Goal: Task Accomplishment & Management: Manage account settings

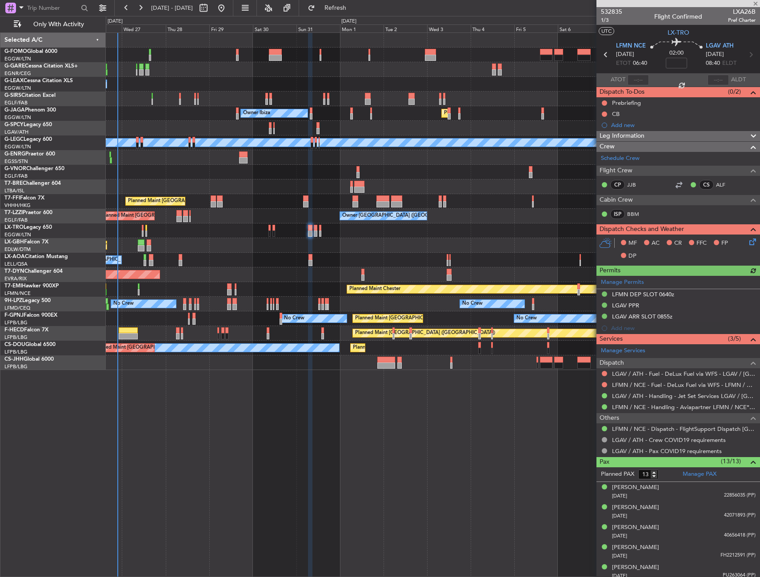
click at [339, 251] on div "Planned Maint Nice ([GEOGRAPHIC_DATA])" at bounding box center [433, 245] width 654 height 15
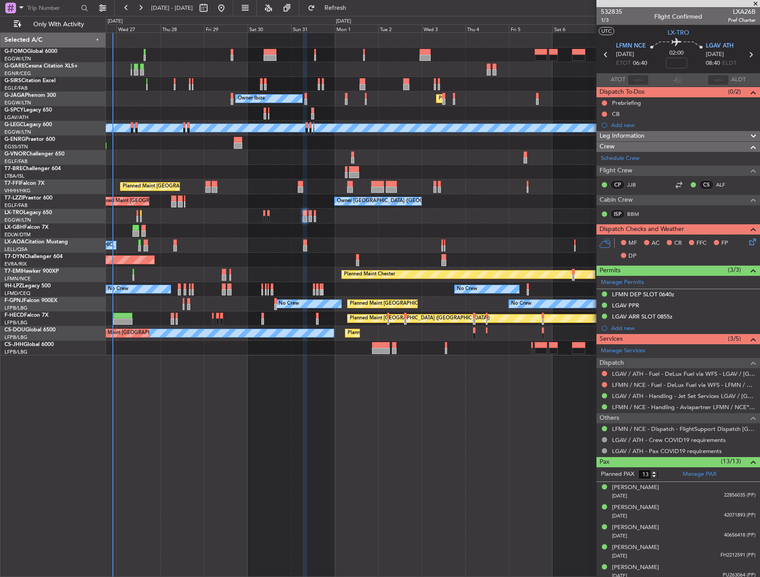
click at [267, 204] on div "Owner [GEOGRAPHIC_DATA] ([GEOGRAPHIC_DATA]) Owner Unplanned Maint [GEOGRAPHIC_D…" at bounding box center [433, 201] width 654 height 15
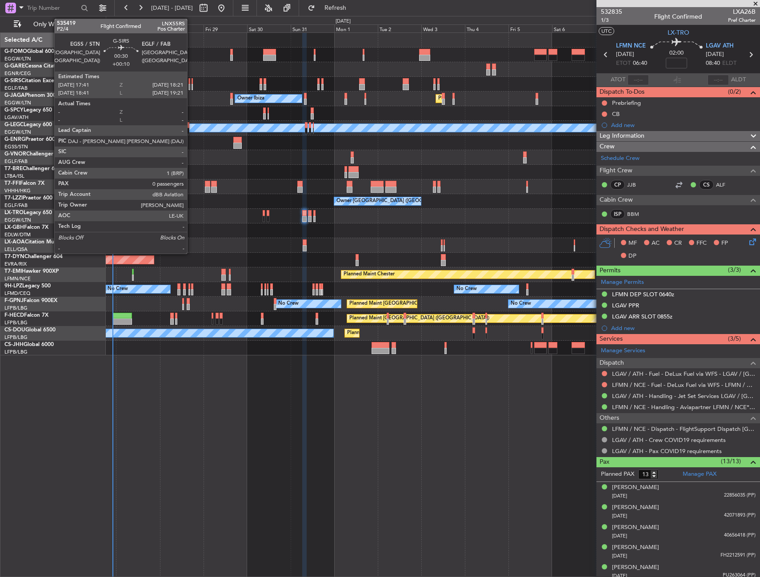
click at [192, 78] on div at bounding box center [192, 81] width 1 height 6
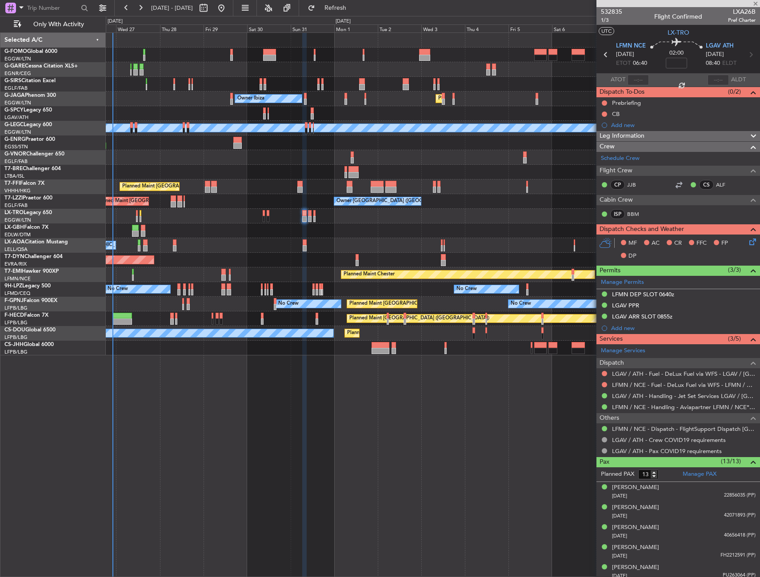
type input "+00:10"
type input "0"
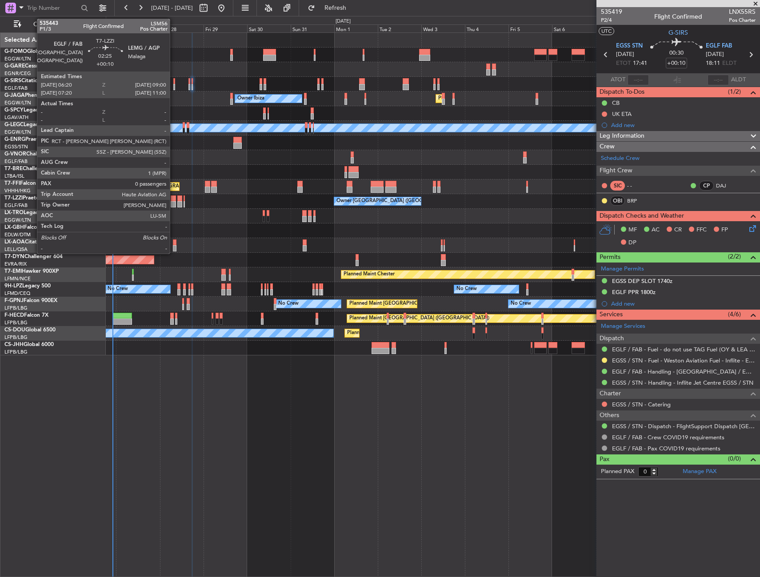
click at [174, 199] on div at bounding box center [173, 199] width 5 height 6
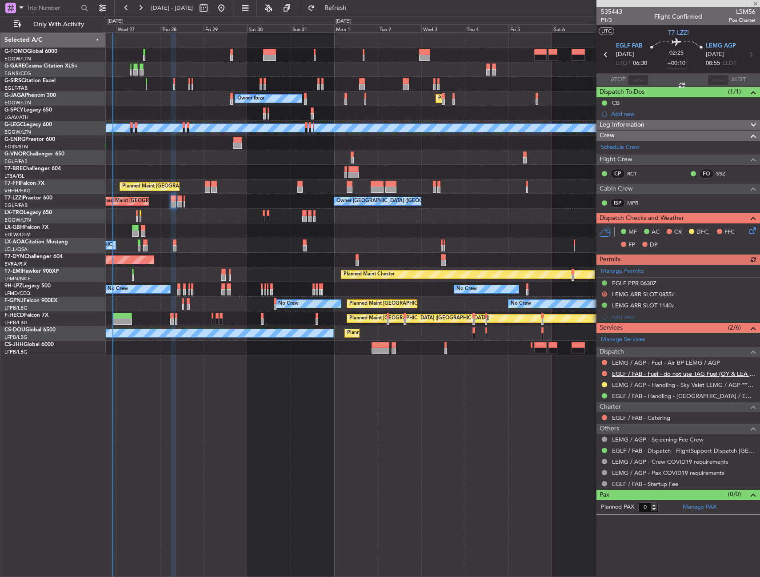
click at [644, 375] on link "EGLF / FAB - Fuel - do not use TAG Fuel (OY & LEA only) EGLF / FAB" at bounding box center [684, 374] width 144 height 8
click at [347, 8] on span "Refresh" at bounding box center [335, 8] width 37 height 6
click at [630, 375] on link "EGLF / FAB - Fuel - [GEOGRAPHIC_DATA] 38% SAF EGLF/FAB" at bounding box center [684, 374] width 144 height 8
click at [347, 7] on span "Refresh" at bounding box center [335, 8] width 37 height 6
click at [644, 360] on link "LEMG / AGP - Fuel - Air BP LEMG / AGP" at bounding box center [666, 363] width 108 height 8
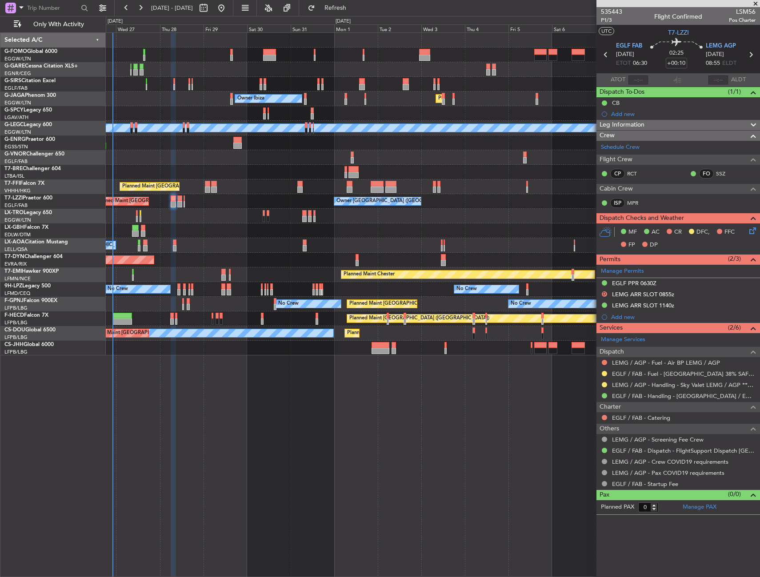
click at [631, 112] on div "Add new" at bounding box center [683, 114] width 144 height 8
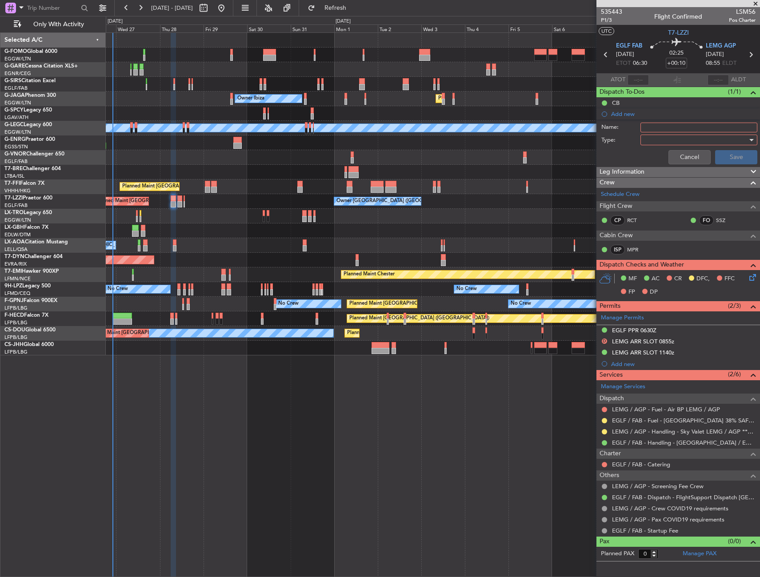
click at [654, 132] on div "Name:" at bounding box center [678, 127] width 172 height 13
click at [655, 128] on input "Name:" at bounding box center [698, 128] width 117 height 10
type input "F"
type input "LEMG FUEL VIA HANDLER"
click at [654, 139] on div at bounding box center [696, 139] width 104 height 13
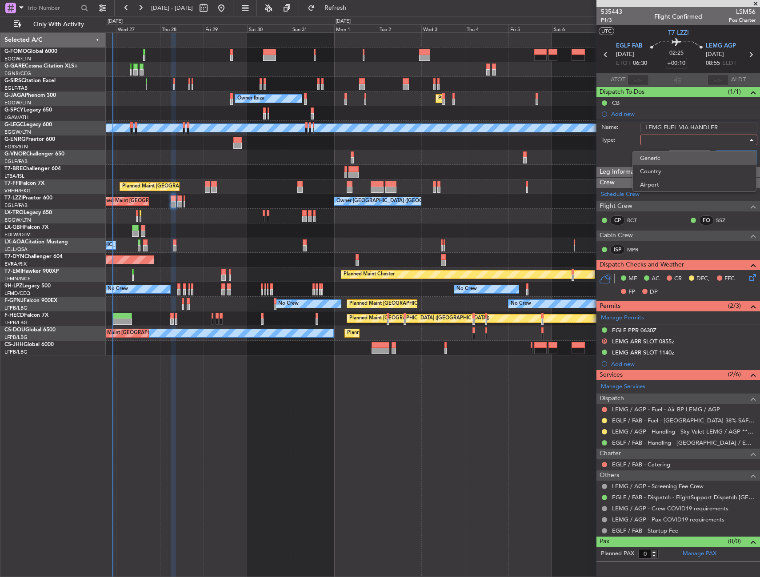
click at [658, 156] on span "Generic" at bounding box center [694, 158] width 109 height 13
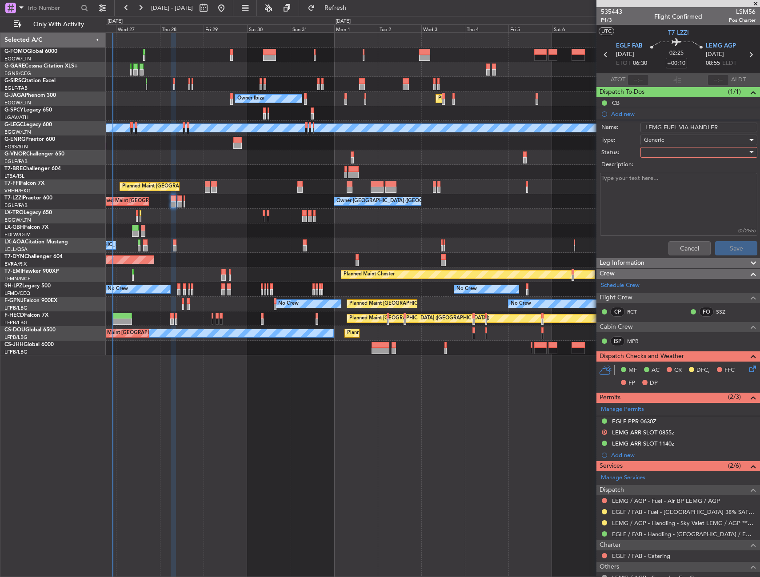
click at [658, 155] on div at bounding box center [696, 152] width 104 height 13
click at [657, 183] on span "In Progress" at bounding box center [694, 183] width 104 height 13
drag, startPoint x: 717, startPoint y: 250, endPoint x: 721, endPoint y: 247, distance: 5.0
click at [717, 250] on button "Save" at bounding box center [736, 248] width 42 height 14
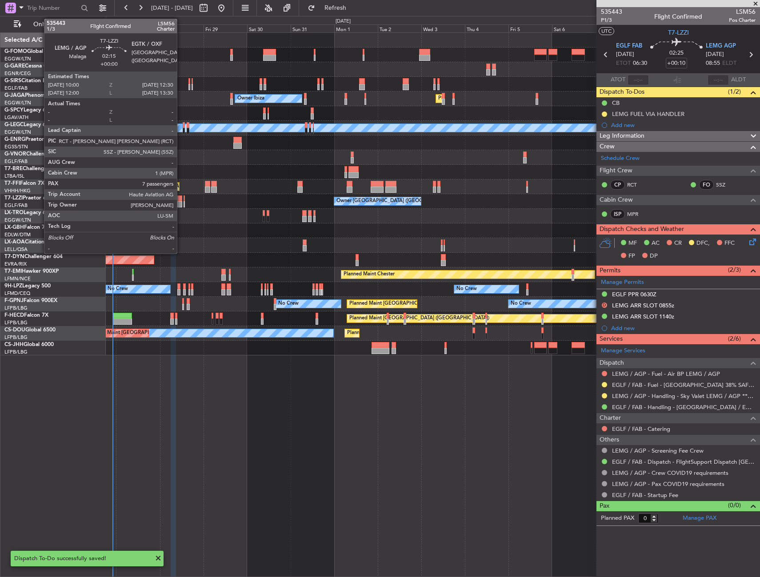
click at [181, 201] on div at bounding box center [179, 204] width 5 height 6
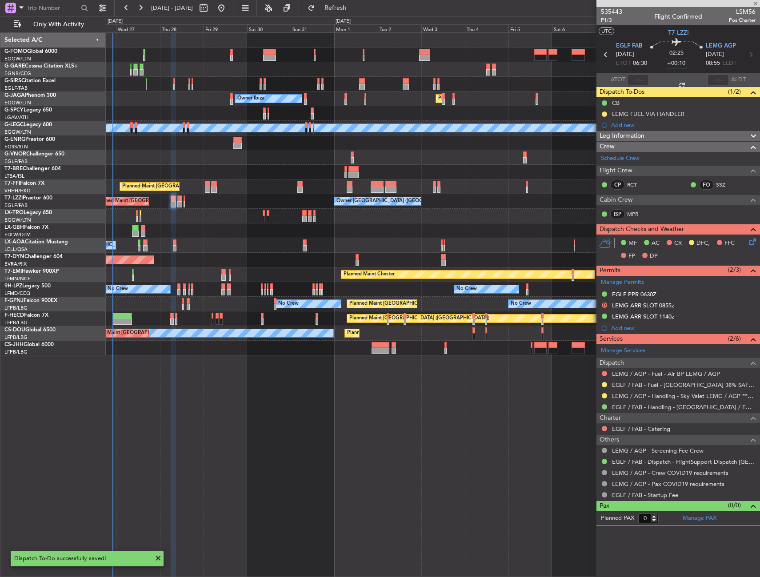
type input "7"
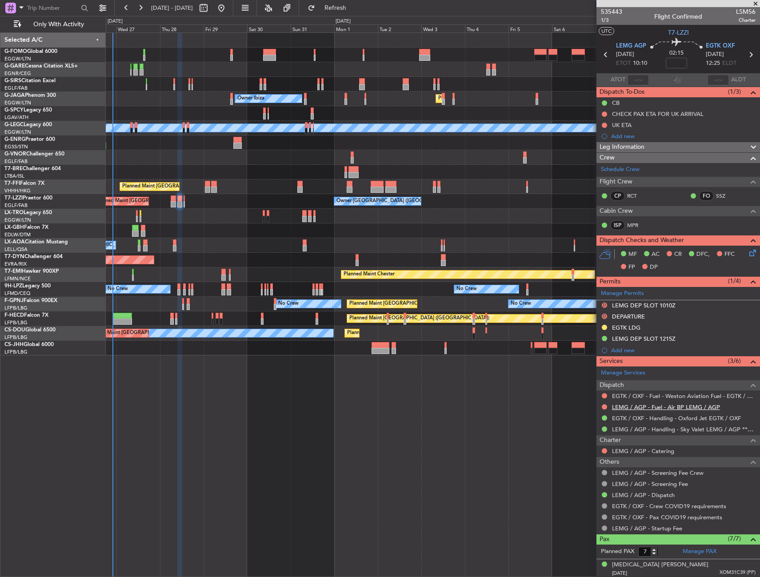
click at [622, 407] on link "LEMG / AGP - Fuel - Air BP LEMG / AGP" at bounding box center [666, 407] width 108 height 8
click at [630, 136] on div "Add new" at bounding box center [679, 136] width 136 height 8
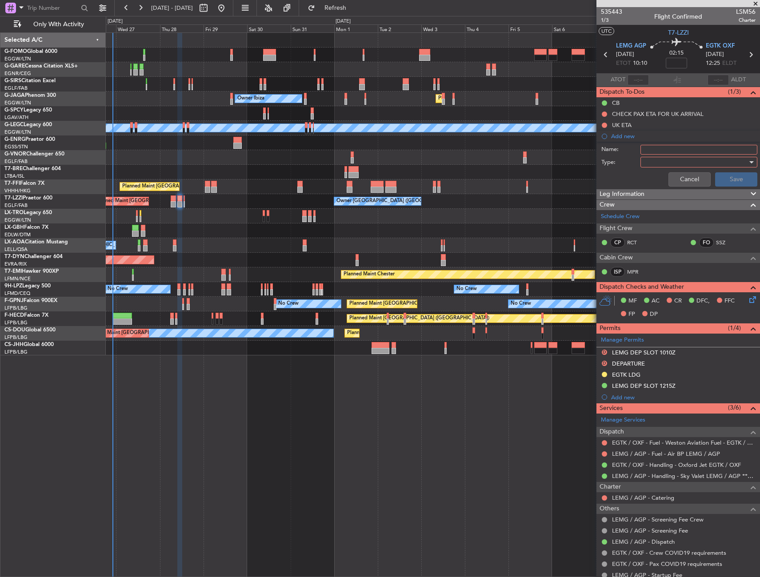
click at [657, 149] on input "Name:" at bounding box center [698, 150] width 117 height 10
type input "LEMG FUEL VIA HANDLER"
click at [670, 158] on div at bounding box center [696, 162] width 104 height 13
click at [661, 179] on span "Generic" at bounding box center [694, 180] width 104 height 13
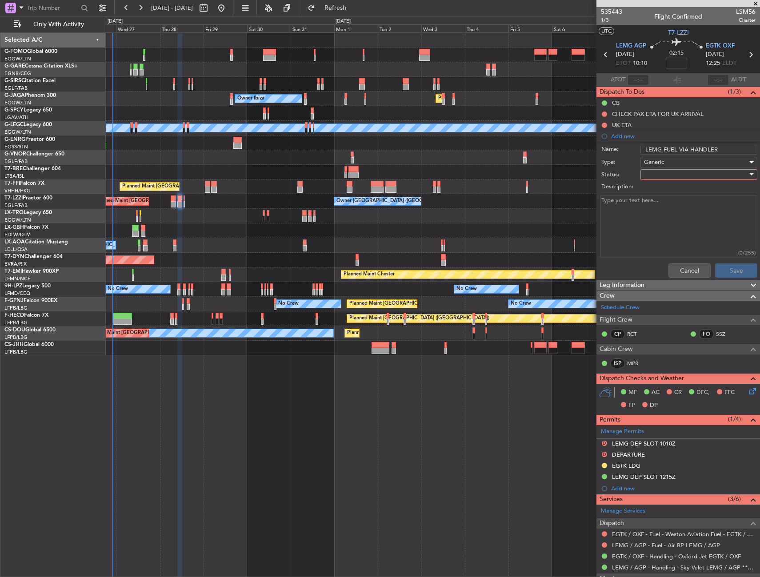
click at [661, 180] on div at bounding box center [696, 174] width 104 height 13
click at [660, 203] on span "In Progress" at bounding box center [694, 205] width 104 height 13
click at [715, 268] on button "Save" at bounding box center [736, 270] width 42 height 14
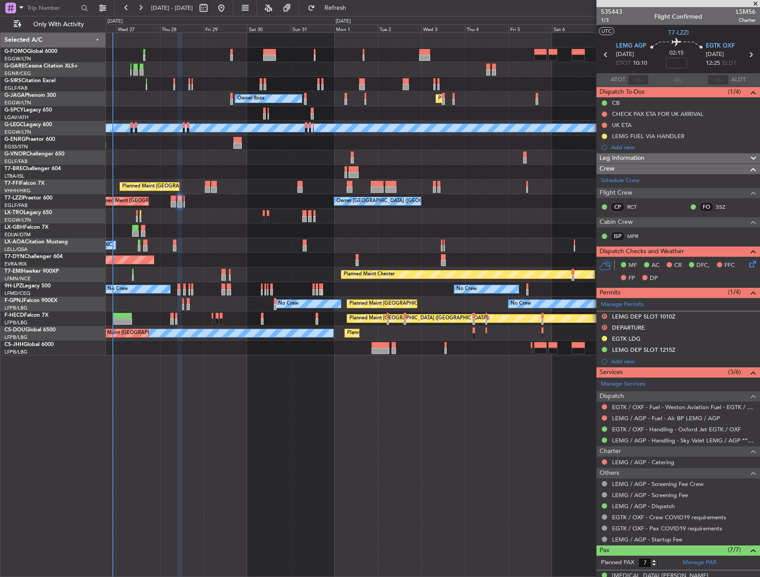
drag, startPoint x: 605, startPoint y: 419, endPoint x: 594, endPoint y: 432, distance: 17.0
click at [604, 419] on button at bounding box center [604, 417] width 5 height 5
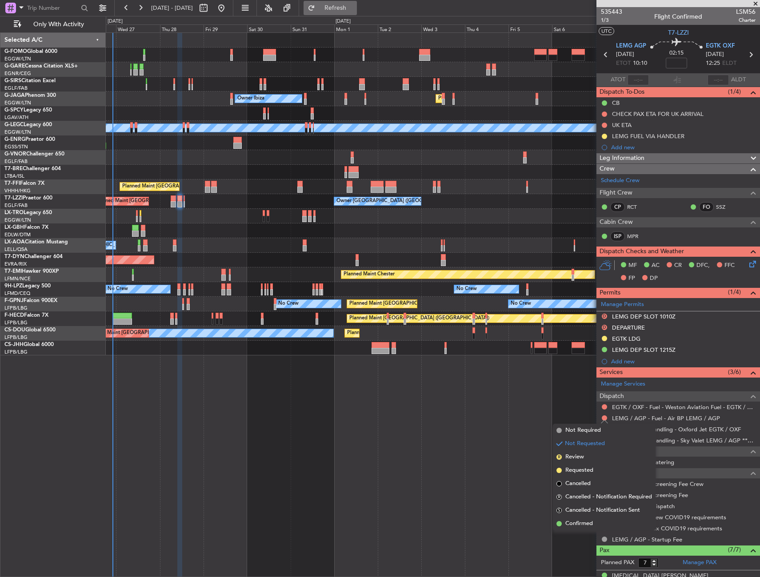
click at [348, 4] on button "Refresh" at bounding box center [329, 8] width 53 height 14
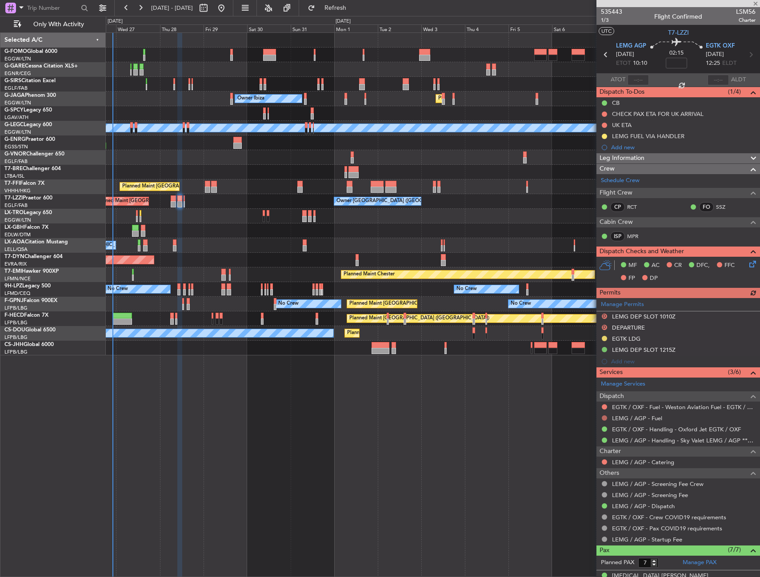
click at [605, 418] on button at bounding box center [604, 417] width 5 height 5
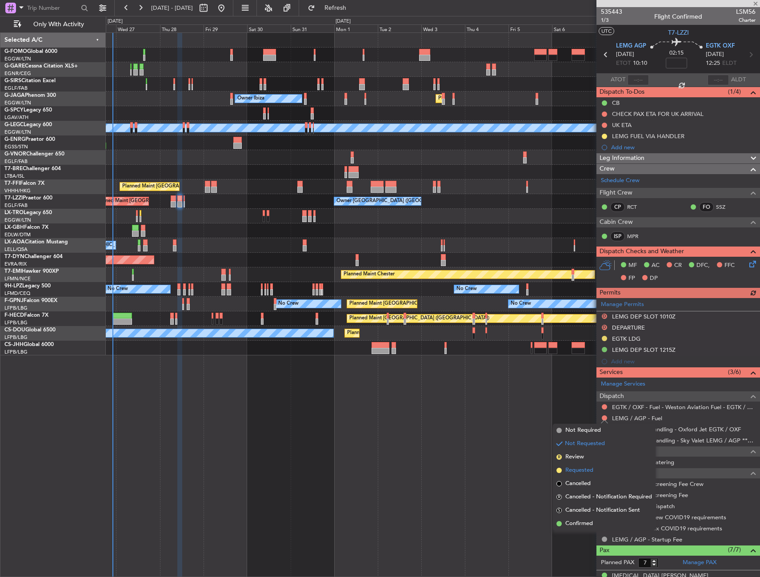
click at [574, 469] on span "Requested" at bounding box center [579, 470] width 28 height 9
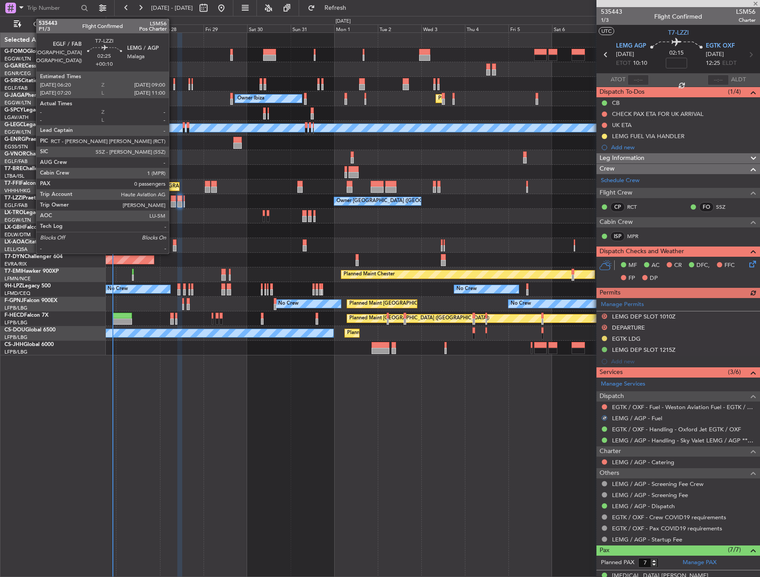
click at [173, 199] on div at bounding box center [173, 199] width 5 height 6
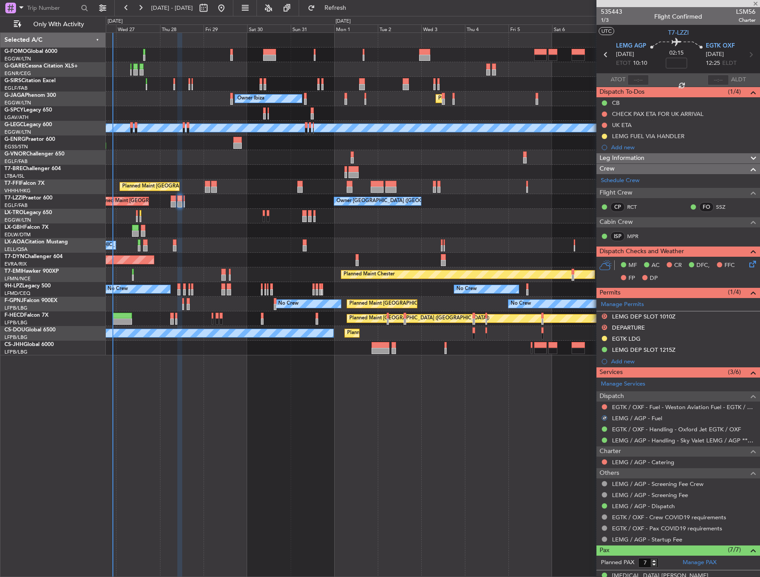
type input "+00:10"
type input "0"
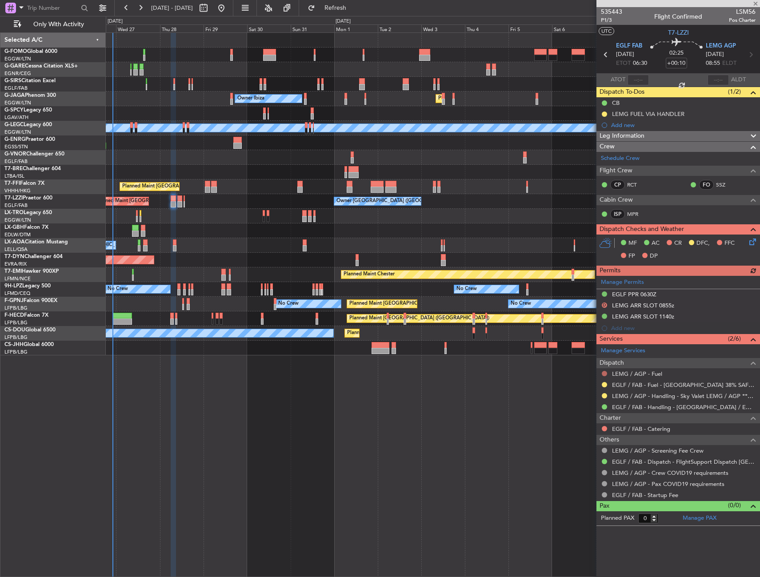
click at [604, 374] on button at bounding box center [604, 373] width 5 height 5
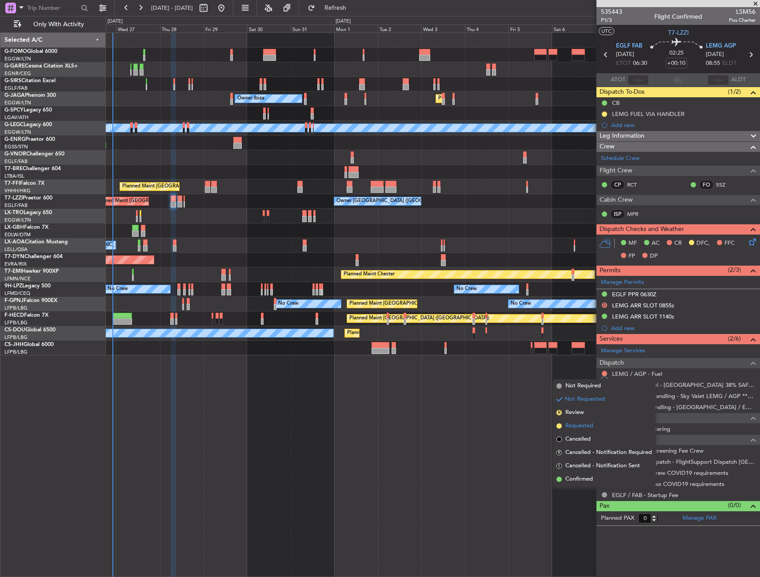
click at [571, 427] on span "Requested" at bounding box center [579, 426] width 28 height 9
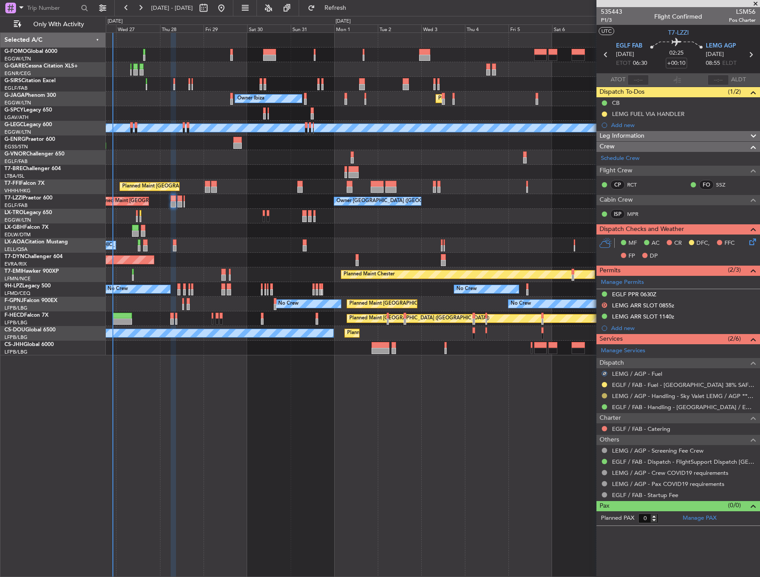
click at [606, 394] on button at bounding box center [604, 395] width 5 height 5
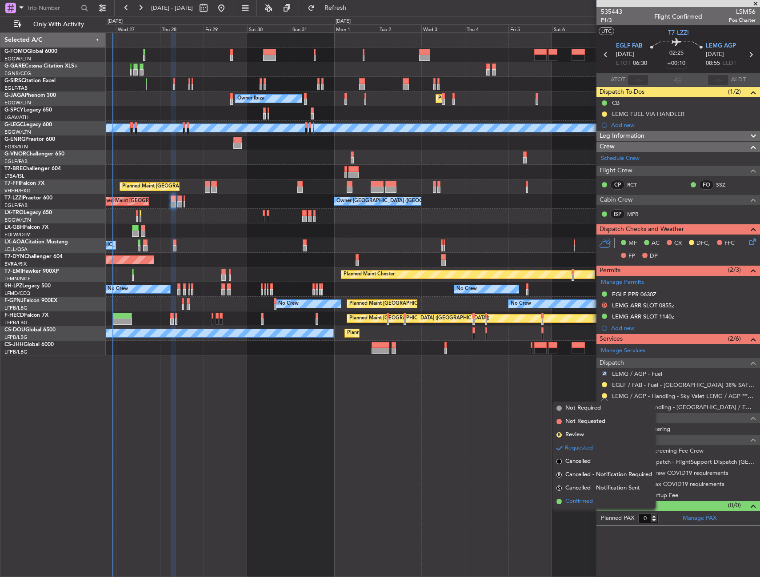
click at [572, 501] on span "Confirmed" at bounding box center [579, 501] width 28 height 9
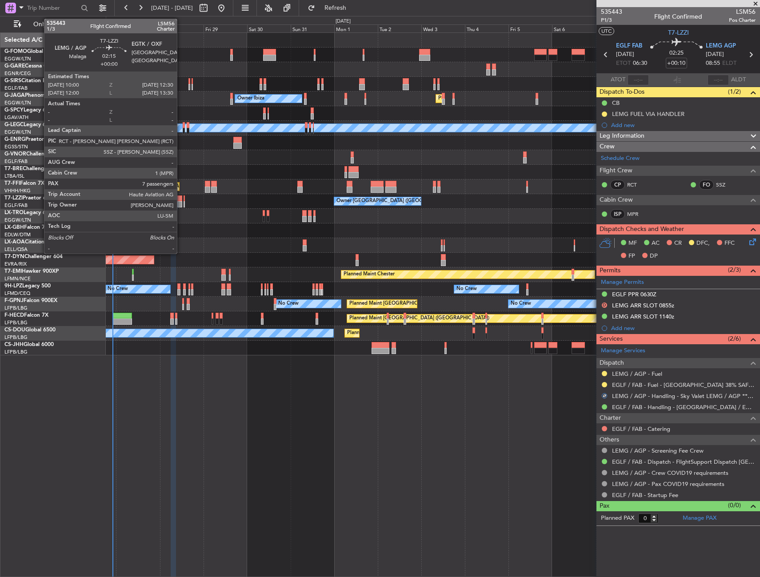
click at [181, 196] on div at bounding box center [179, 199] width 5 height 6
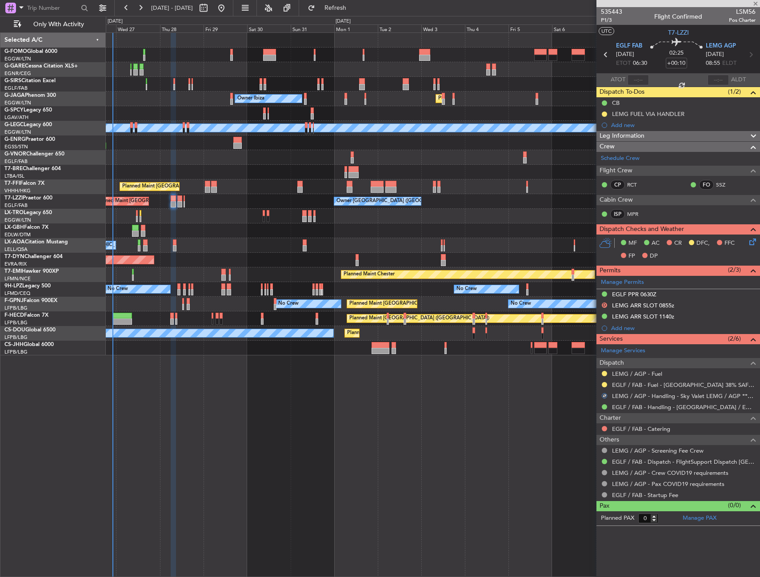
type input "7"
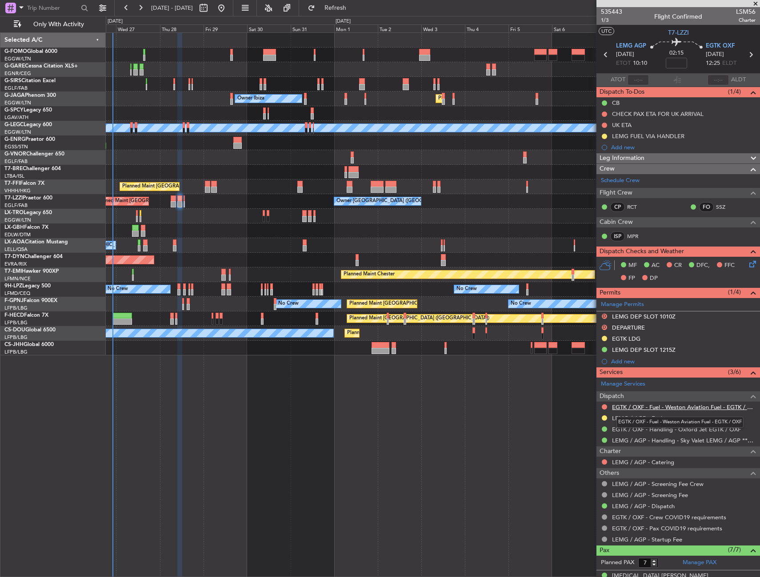
click at [628, 407] on link "EGTK / OXF - Fuel - Weston Aviation Fuel - EGTK / OXF" at bounding box center [684, 407] width 144 height 8
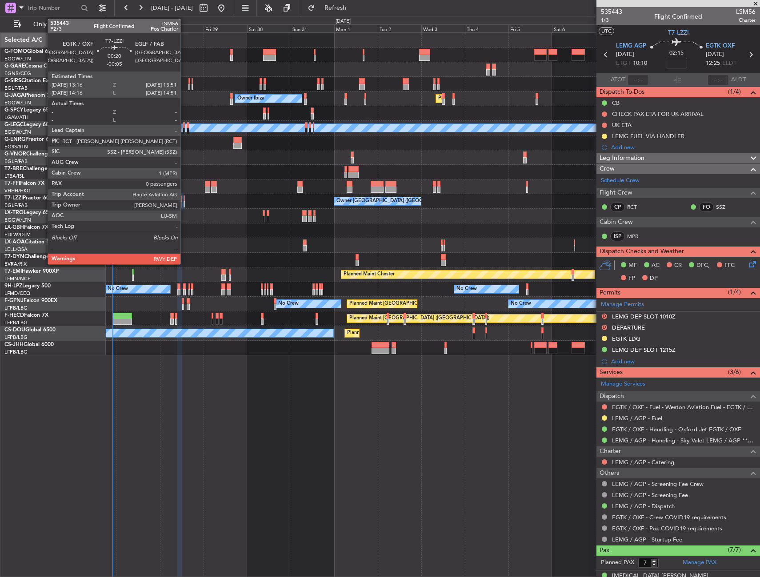
click at [184, 197] on div at bounding box center [184, 199] width 1 height 6
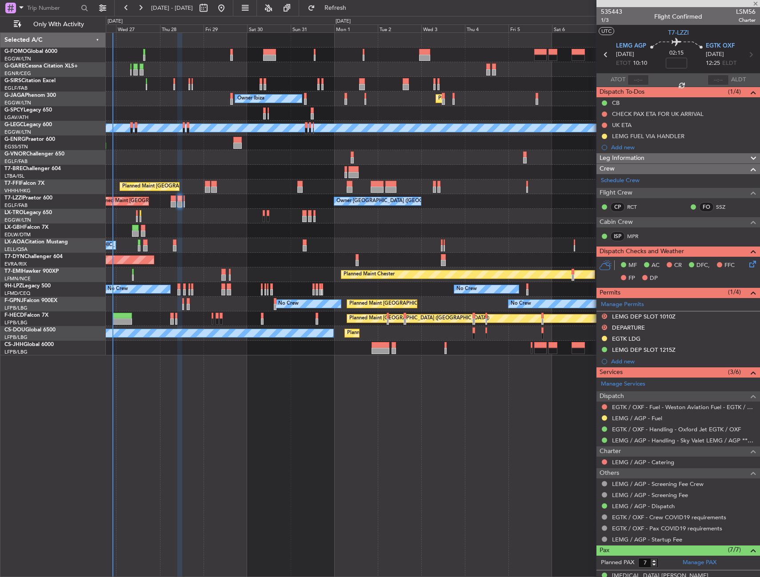
type input "-00:05"
type input "0"
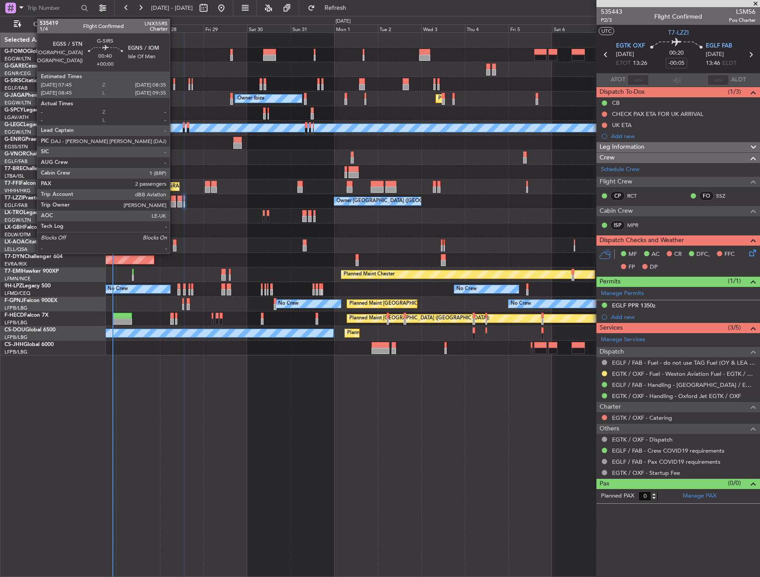
click at [174, 79] on div at bounding box center [174, 81] width 2 height 6
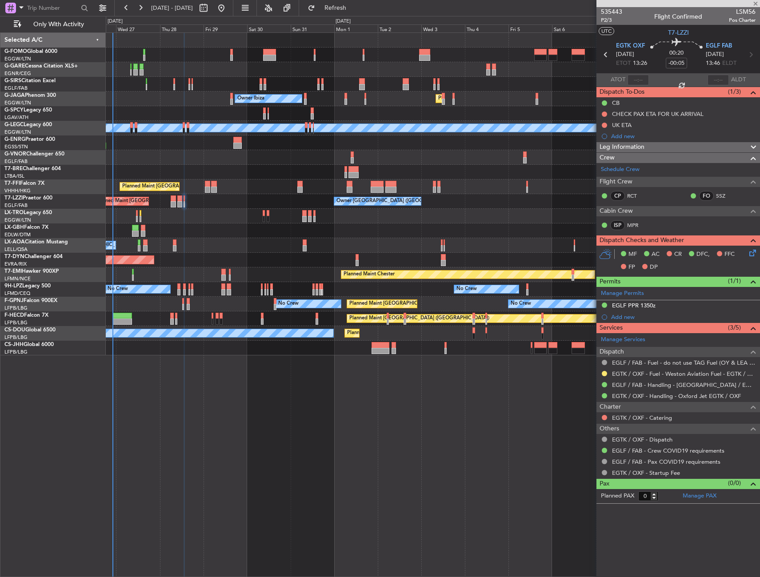
type input "2"
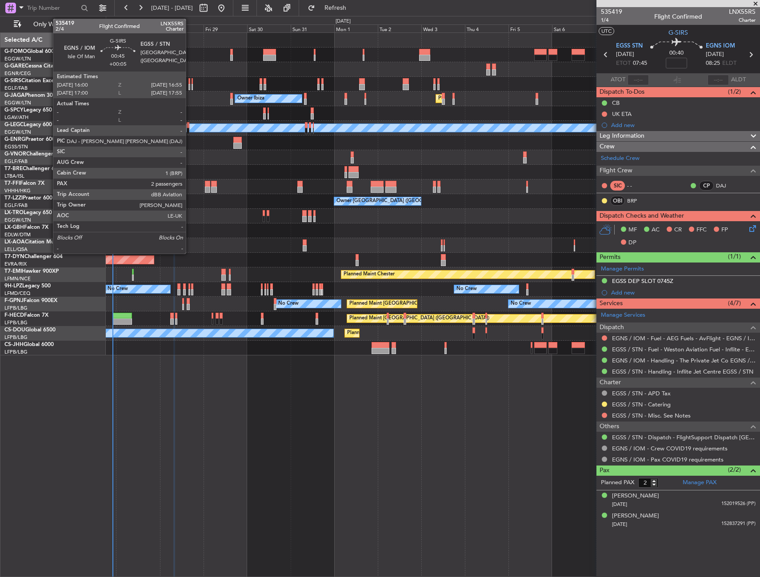
click at [190, 84] on div at bounding box center [189, 81] width 2 height 6
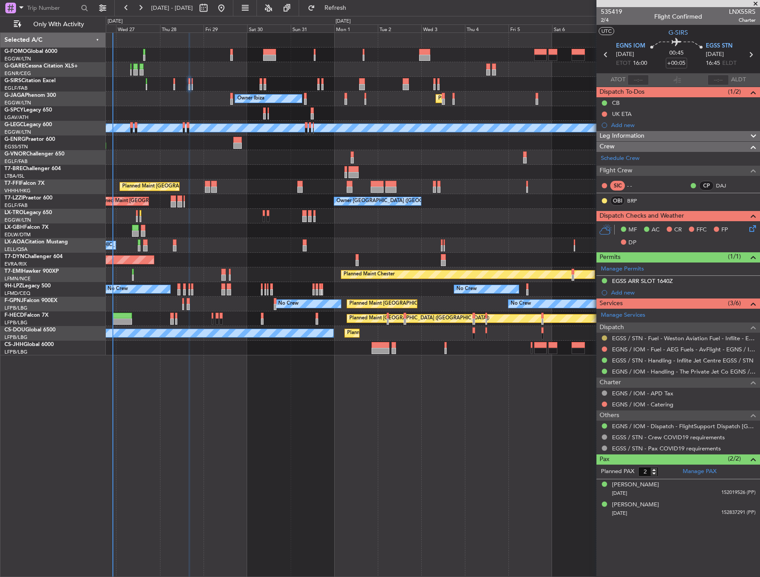
click at [605, 338] on button at bounding box center [604, 337] width 5 height 5
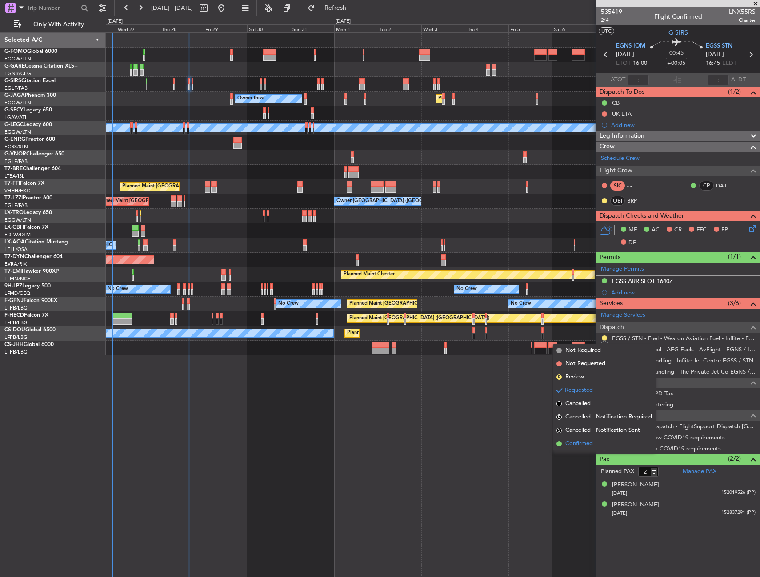
click at [582, 445] on span "Confirmed" at bounding box center [579, 443] width 28 height 9
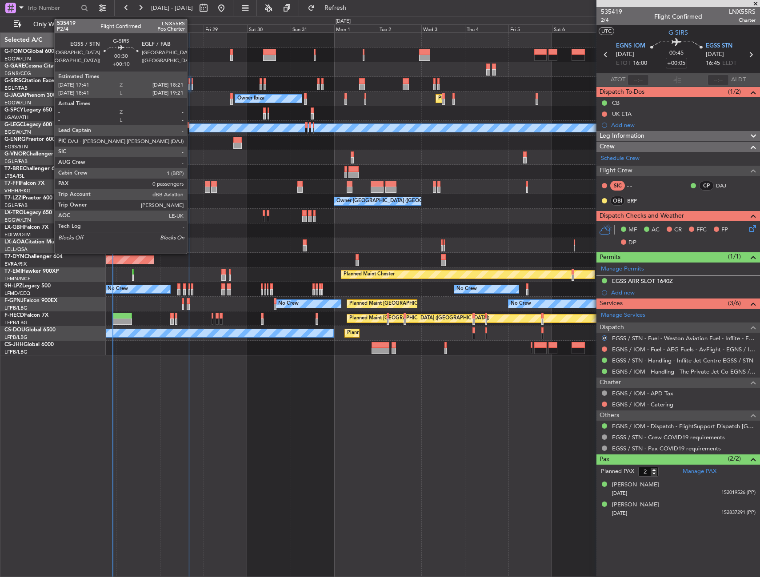
click at [192, 86] on div at bounding box center [192, 87] width 1 height 6
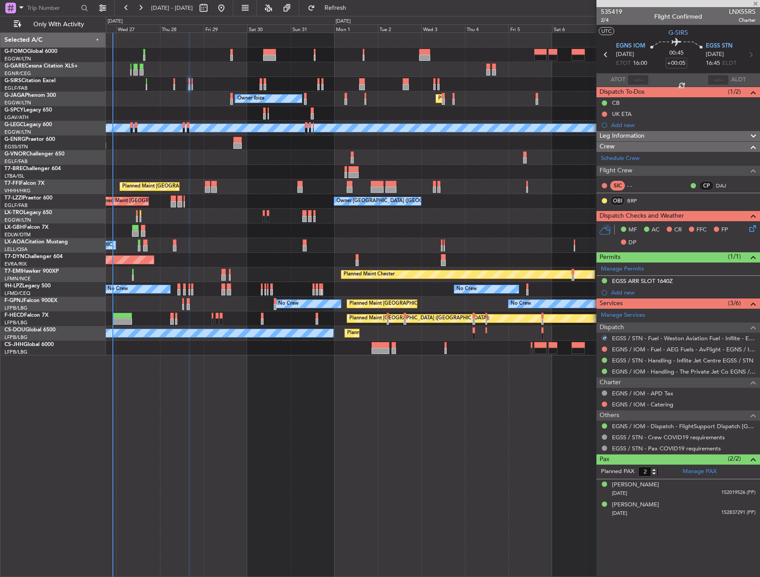
type input "+00:10"
type input "0"
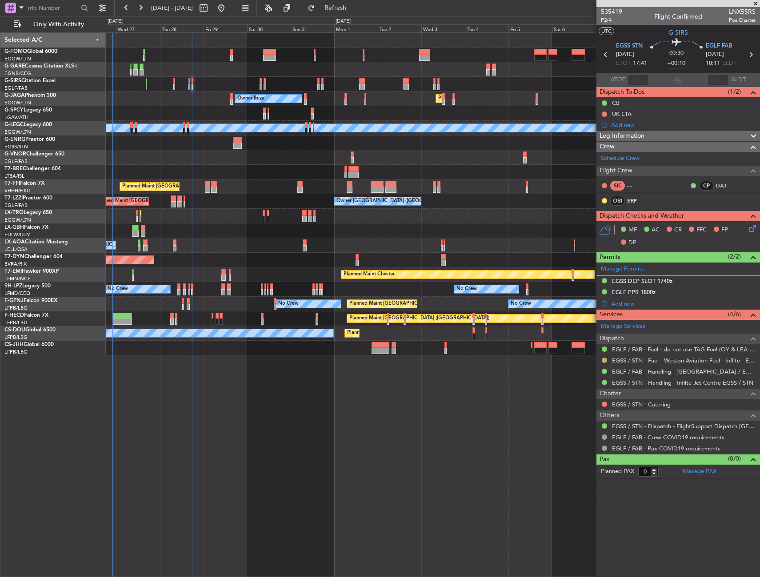
click at [606, 359] on button at bounding box center [604, 360] width 5 height 5
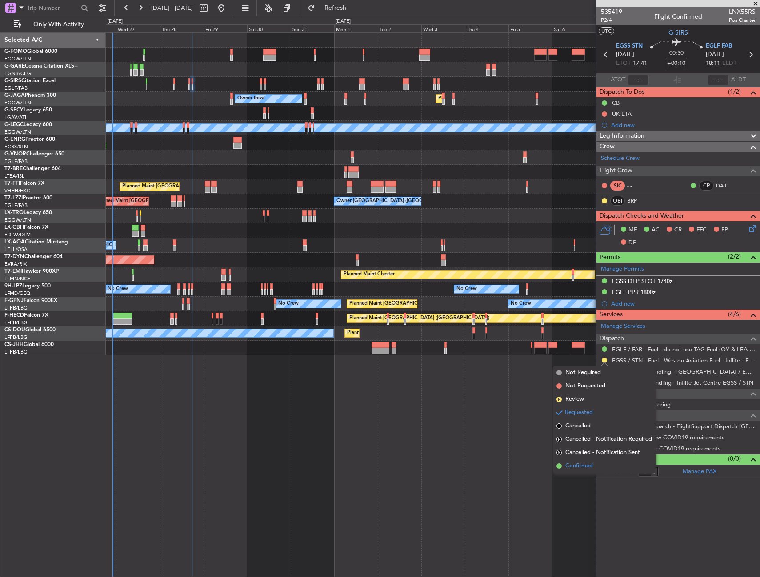
click at [575, 469] on span "Confirmed" at bounding box center [579, 466] width 28 height 9
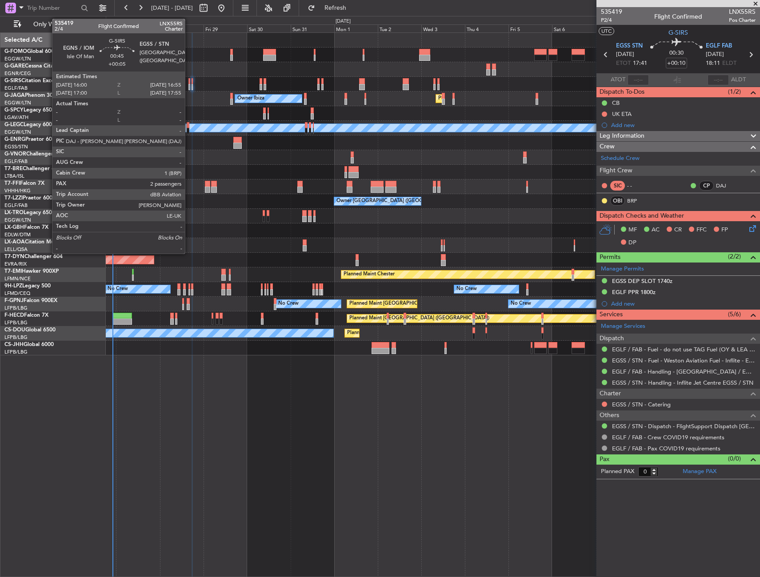
click at [189, 85] on div at bounding box center [189, 87] width 2 height 6
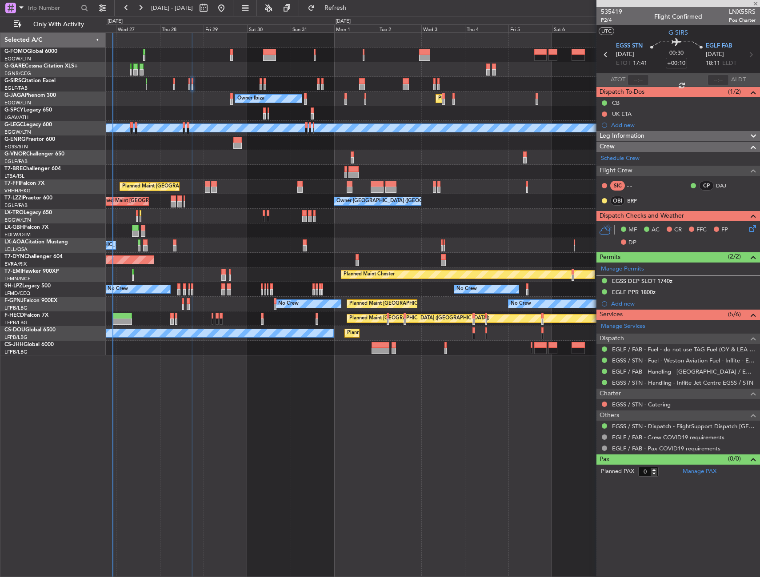
type input "+00:05"
type input "2"
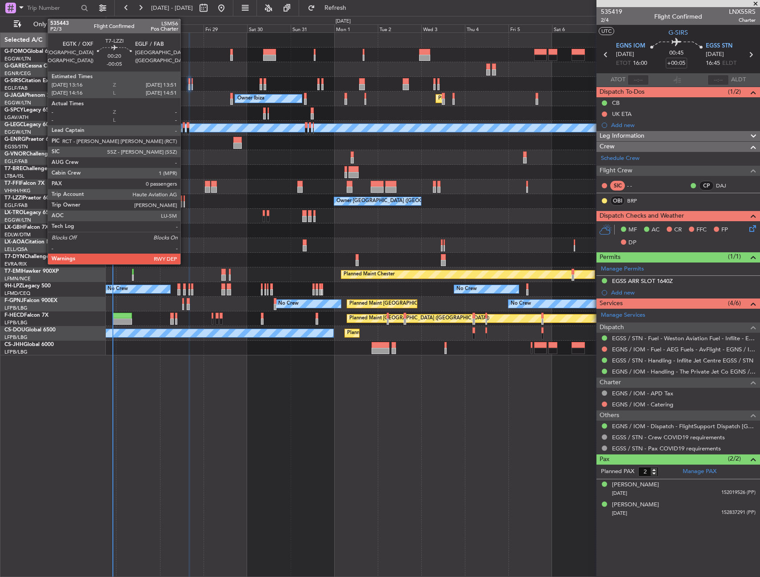
click at [184, 199] on div at bounding box center [184, 199] width 1 height 6
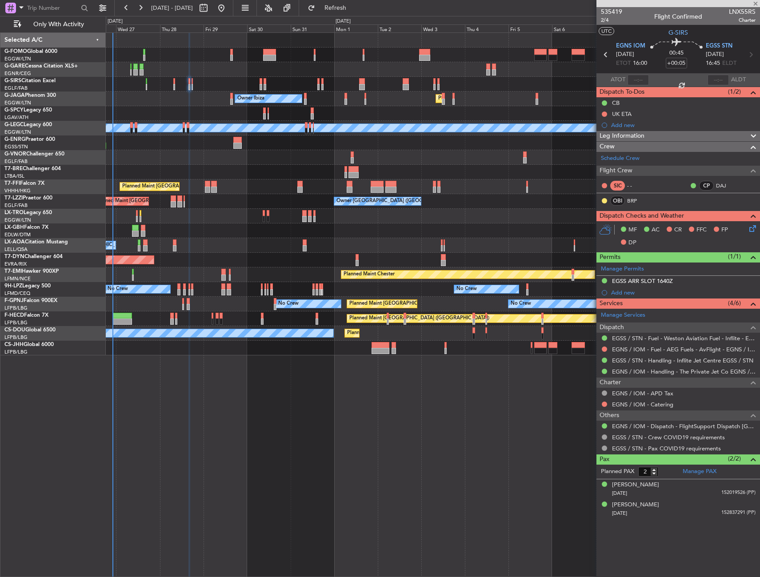
type input "-00:05"
type input "0"
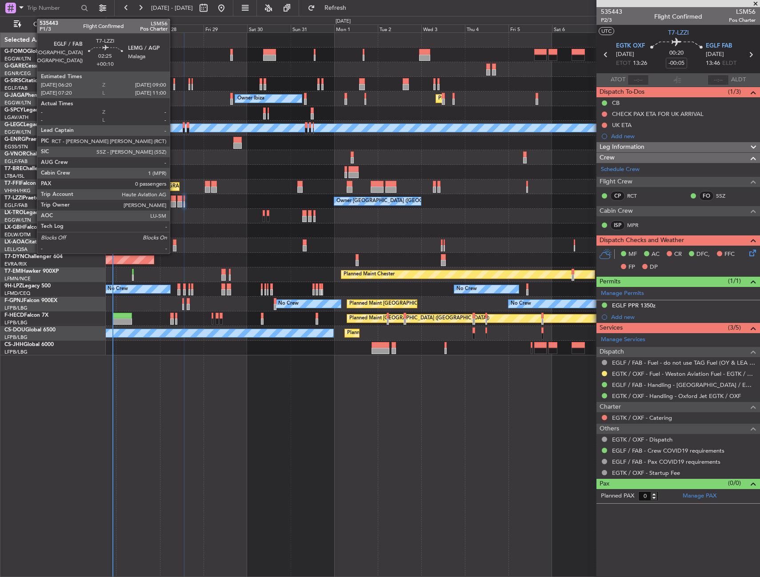
click at [174, 200] on div at bounding box center [173, 199] width 5 height 6
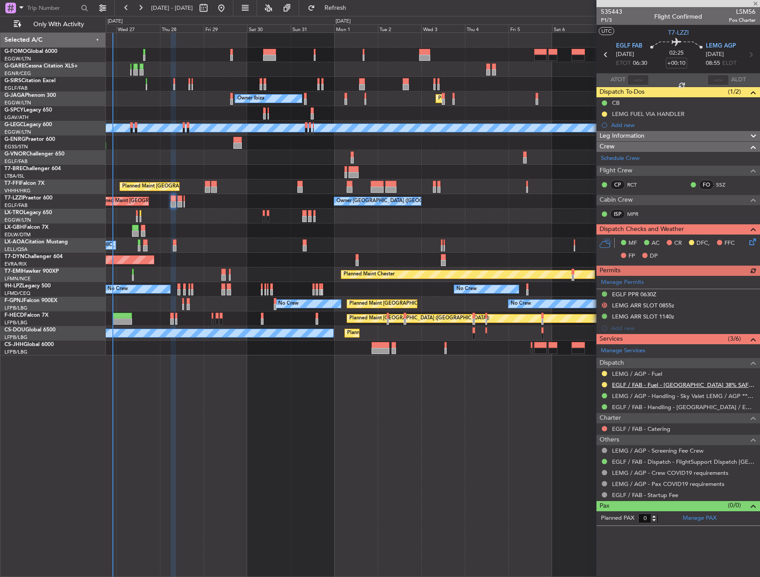
click at [666, 384] on link "EGLF / FAB - Fuel - [GEOGRAPHIC_DATA] 38% SAF EGLF/FAB" at bounding box center [684, 385] width 144 height 8
click at [353, 4] on button "Refresh" at bounding box center [329, 8] width 53 height 14
click at [606, 382] on button at bounding box center [604, 384] width 5 height 5
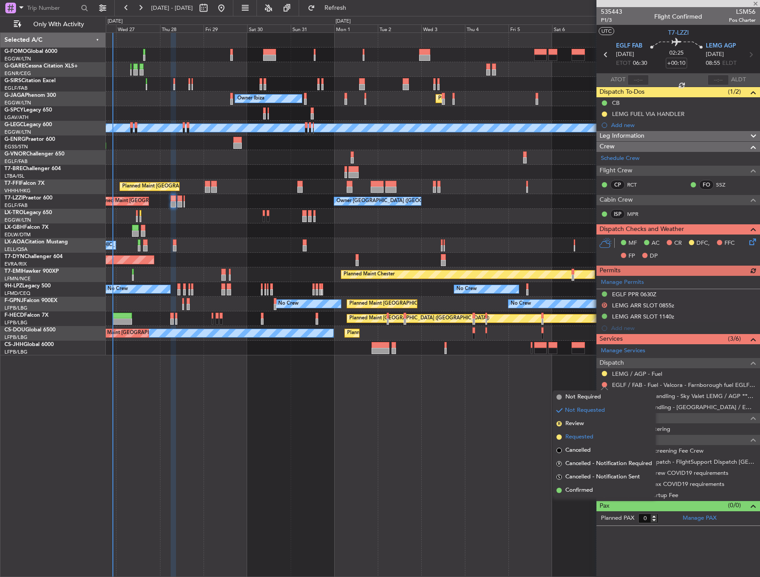
click at [571, 438] on span "Requested" at bounding box center [579, 437] width 28 height 9
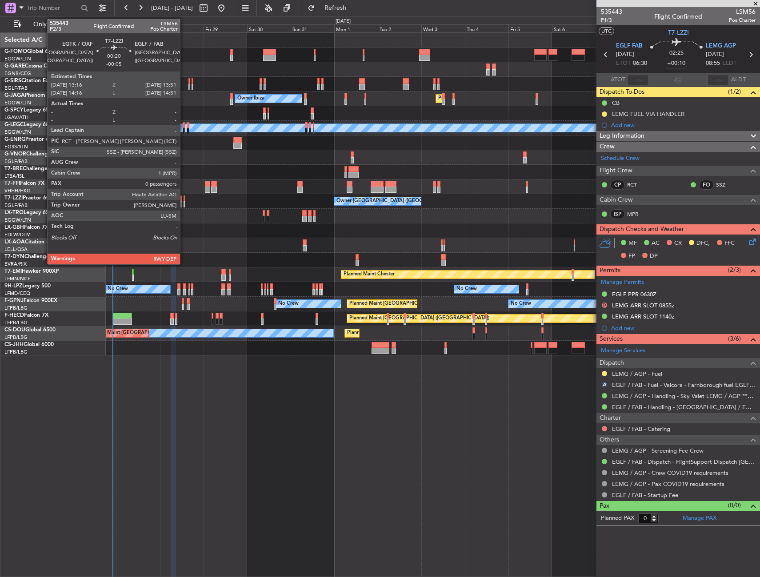
click at [184, 203] on div at bounding box center [184, 204] width 1 height 6
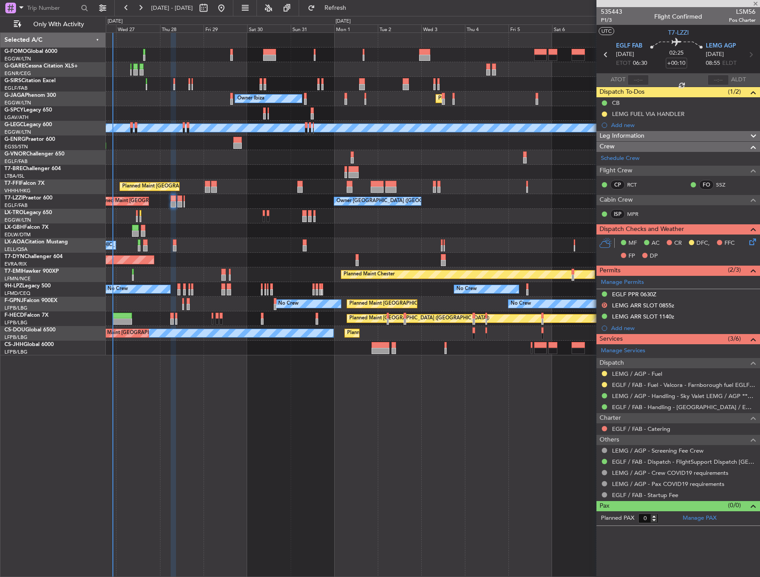
type input "-00:05"
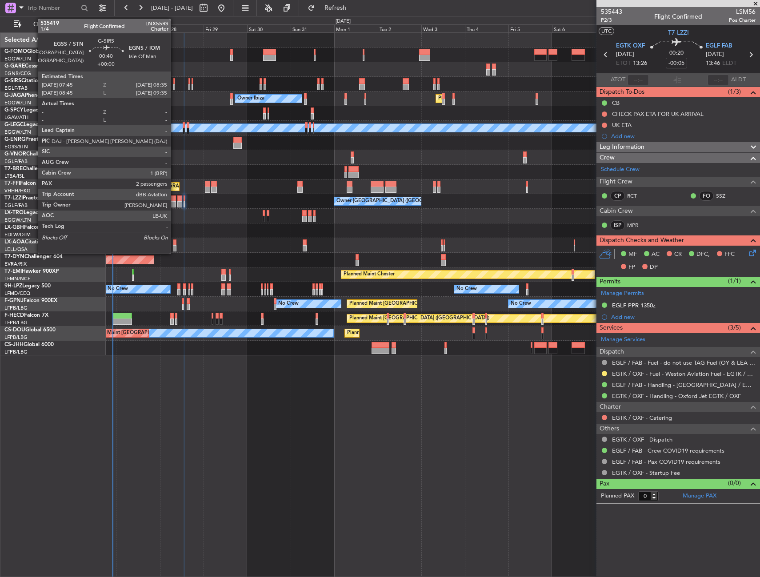
click at [175, 84] on div at bounding box center [174, 81] width 2 height 6
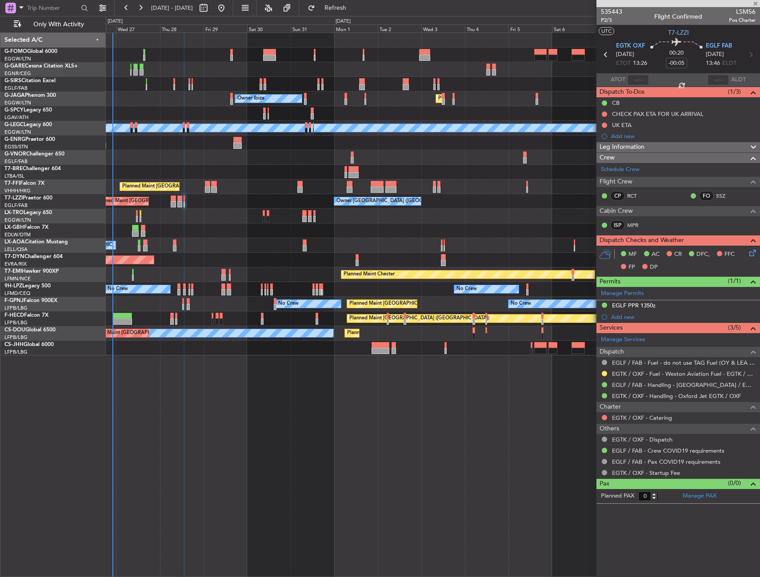
type input "2"
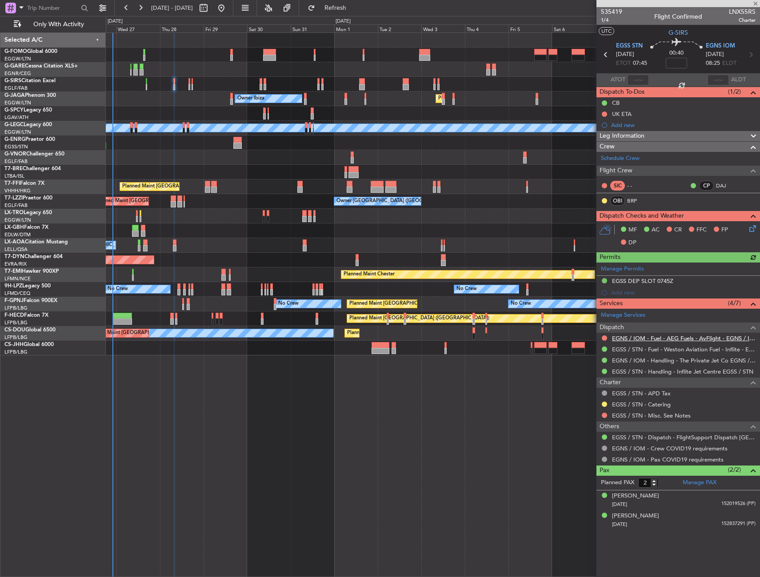
click at [646, 338] on link "EGNS / IOM - Fuel - AEG Fuels - AvFlight - EGNS / IOM" at bounding box center [684, 339] width 144 height 8
click at [624, 124] on div "Add new" at bounding box center [679, 125] width 136 height 8
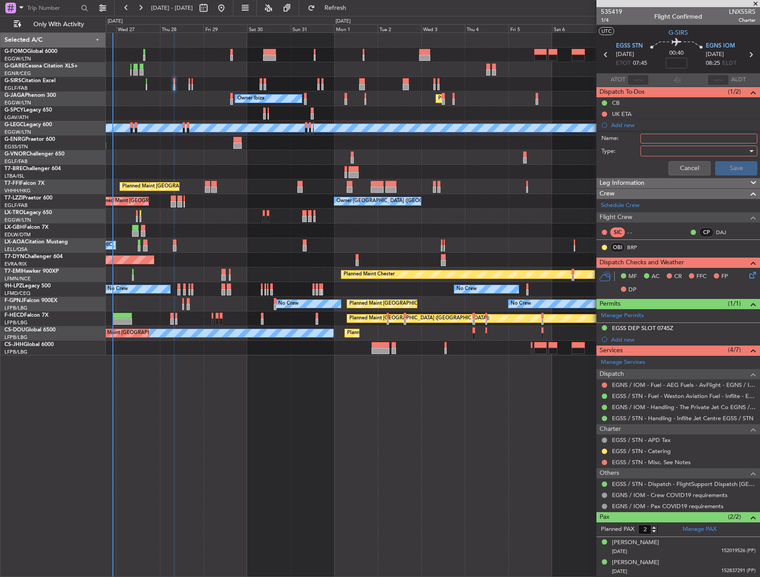
click at [664, 141] on input "Name:" at bounding box center [698, 139] width 117 height 10
type input "F"
type input "EGNS FUEL VIA HANDLER"
click at [648, 152] on div at bounding box center [696, 150] width 104 height 13
click at [658, 166] on span "Generic" at bounding box center [694, 169] width 109 height 13
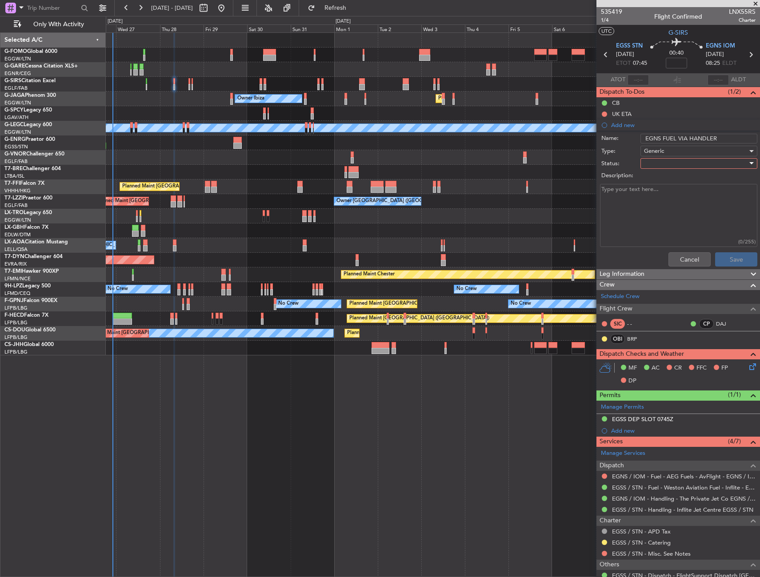
click at [658, 166] on div at bounding box center [696, 163] width 104 height 13
click at [658, 192] on span "In Progress" at bounding box center [694, 194] width 104 height 13
click at [716, 255] on button "Save" at bounding box center [736, 259] width 42 height 14
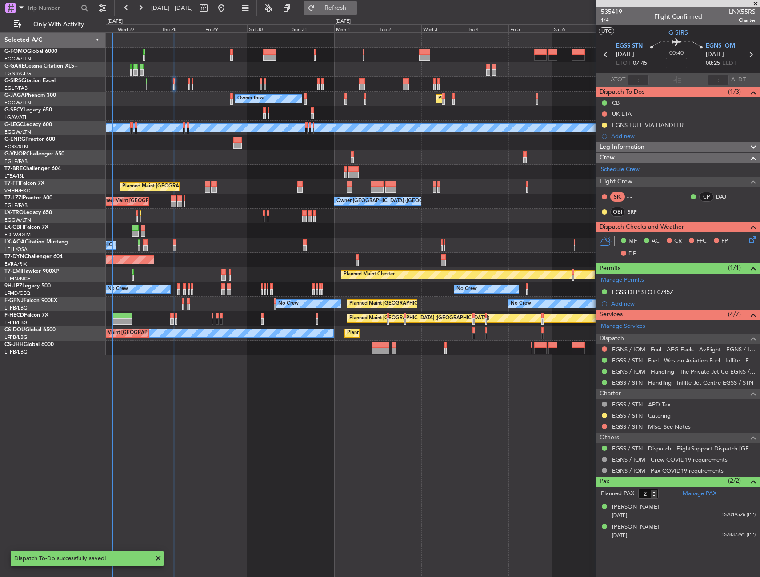
click at [354, 11] on span "Refresh" at bounding box center [335, 8] width 37 height 6
click at [604, 348] on button at bounding box center [604, 349] width 5 height 5
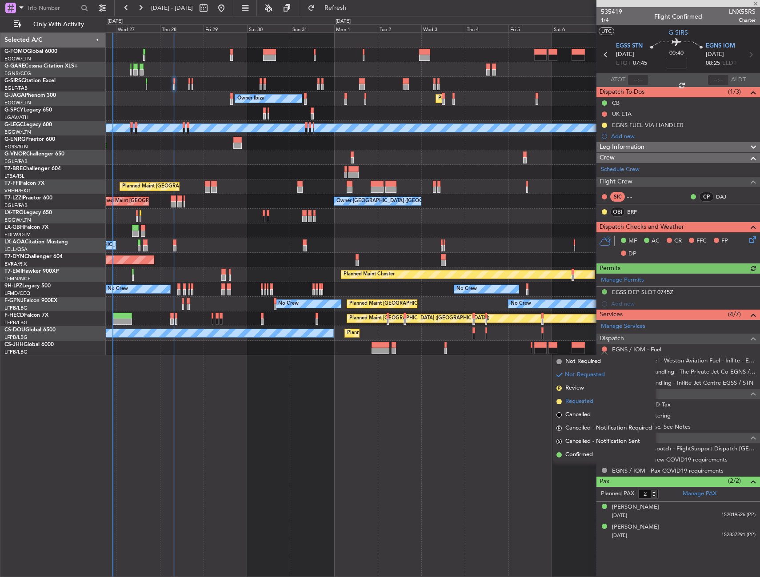
click at [584, 399] on span "Requested" at bounding box center [579, 401] width 28 height 9
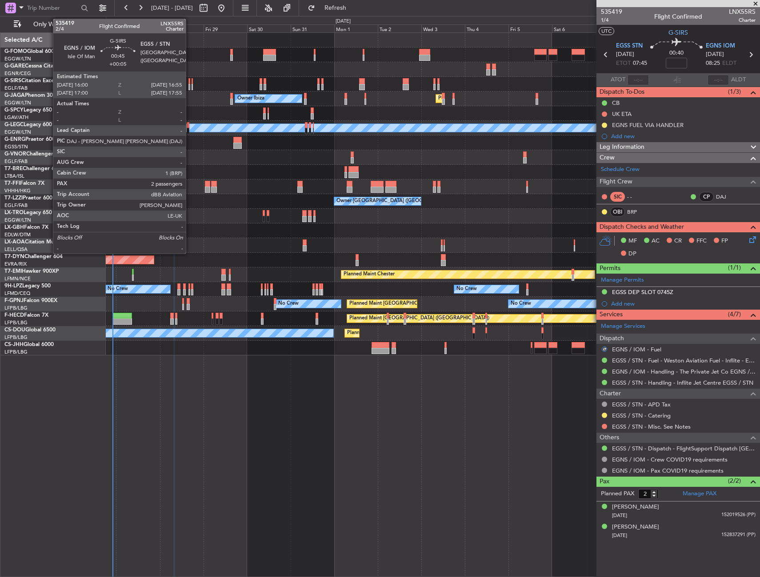
click at [190, 84] on div at bounding box center [189, 87] width 2 height 6
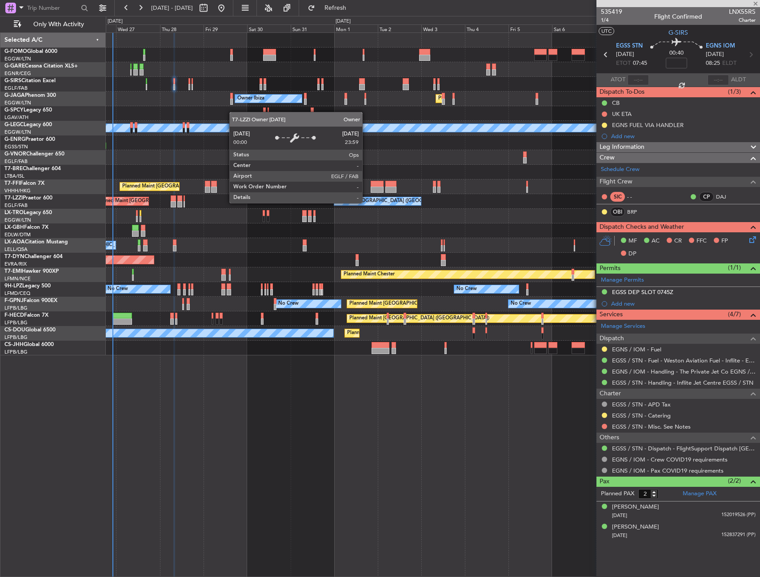
type input "+00:05"
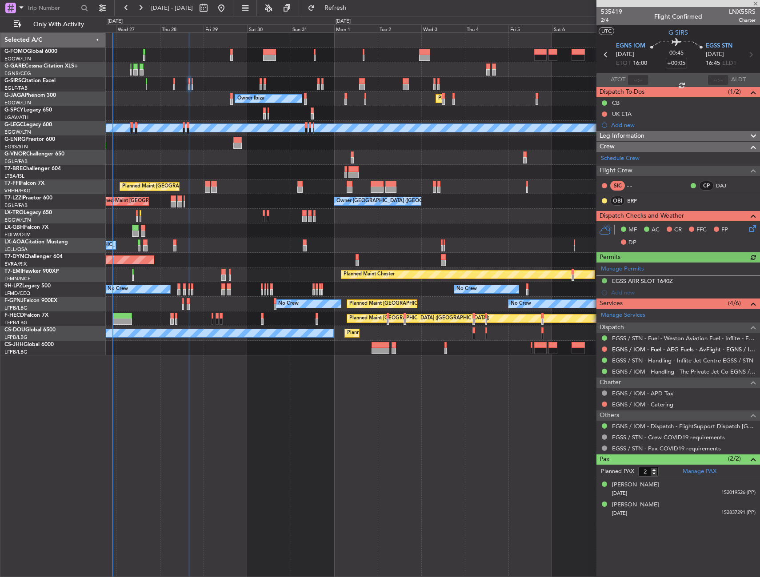
click at [640, 351] on link "EGNS / IOM - Fuel - AEG Fuels - AvFlight - EGNS / IOM" at bounding box center [684, 350] width 144 height 8
click at [625, 128] on div "Add new" at bounding box center [679, 125] width 136 height 8
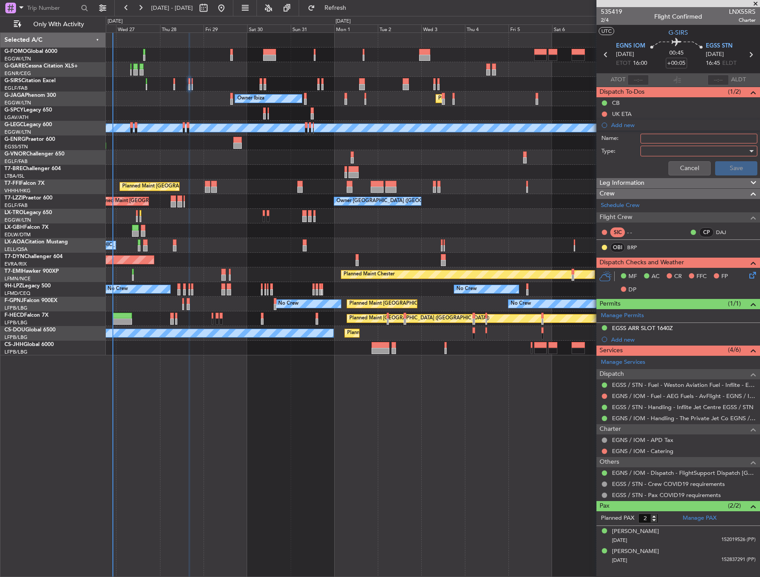
click at [670, 141] on input "Name:" at bounding box center [698, 139] width 117 height 10
type input "EGNS FUEL VIA HANDLER"
click at [670, 150] on div at bounding box center [696, 150] width 104 height 13
click at [669, 162] on div "Generic Country Airport" at bounding box center [694, 182] width 124 height 41
click at [670, 168] on span "Generic" at bounding box center [694, 169] width 109 height 13
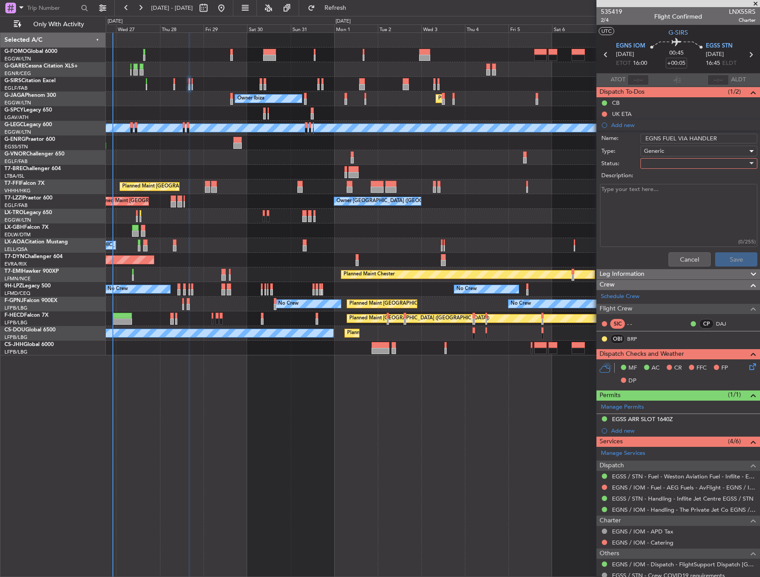
click at [670, 168] on div at bounding box center [696, 163] width 104 height 13
click at [670, 190] on span "In Progress" at bounding box center [694, 194] width 104 height 13
click at [715, 255] on button "Save" at bounding box center [736, 259] width 42 height 14
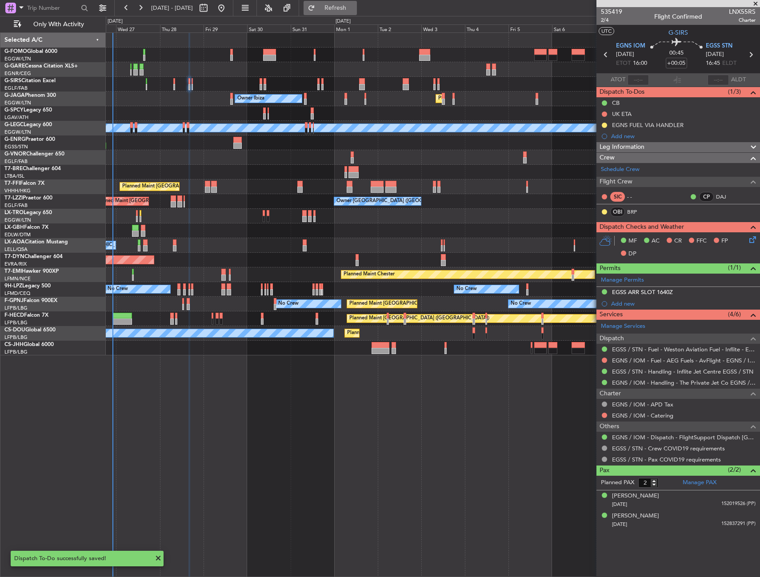
click at [357, 12] on button "Refresh" at bounding box center [329, 8] width 53 height 14
click at [604, 361] on button at bounding box center [604, 360] width 5 height 5
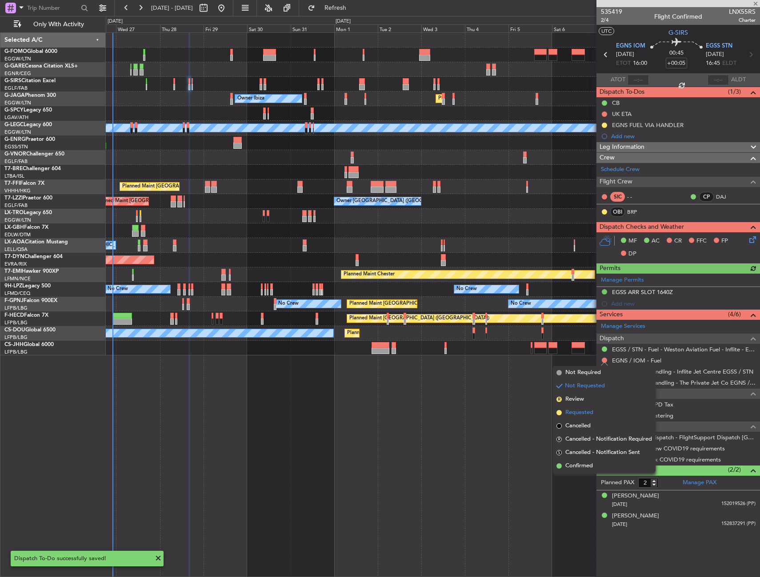
click at [580, 413] on span "Requested" at bounding box center [579, 412] width 28 height 9
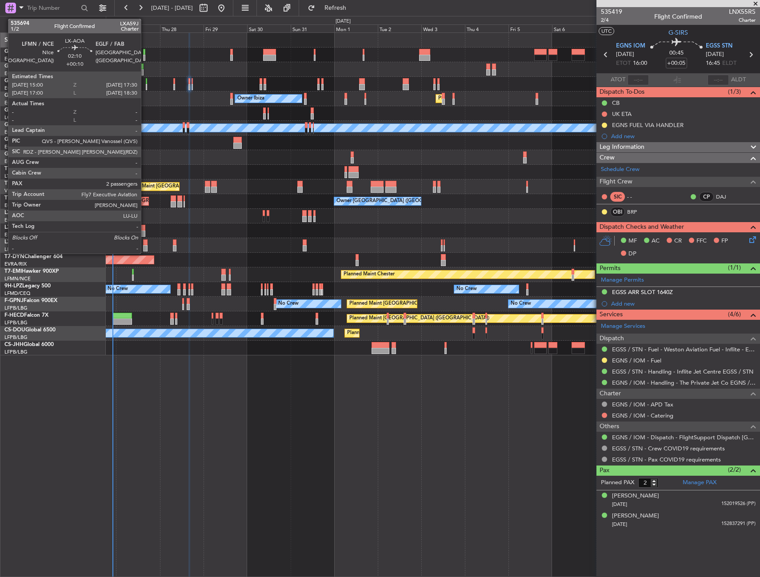
click at [145, 241] on div at bounding box center [145, 242] width 5 height 6
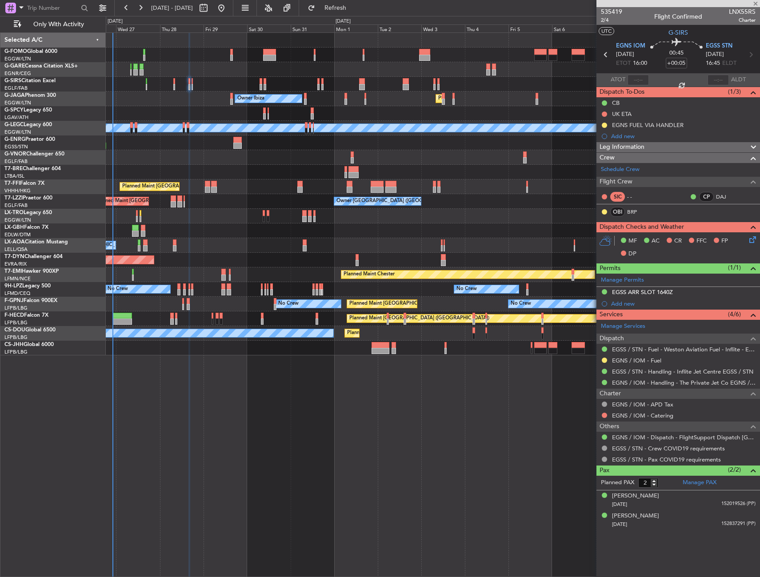
type input "+00:10"
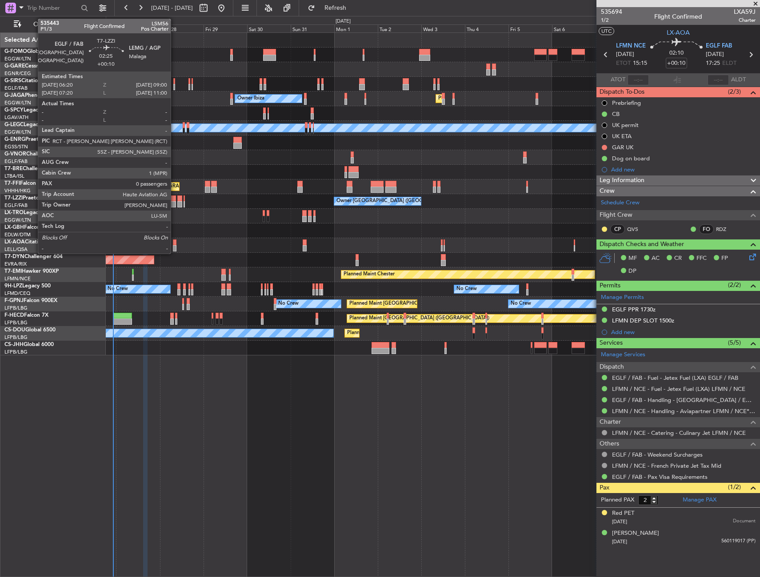
click at [175, 198] on div at bounding box center [173, 199] width 5 height 6
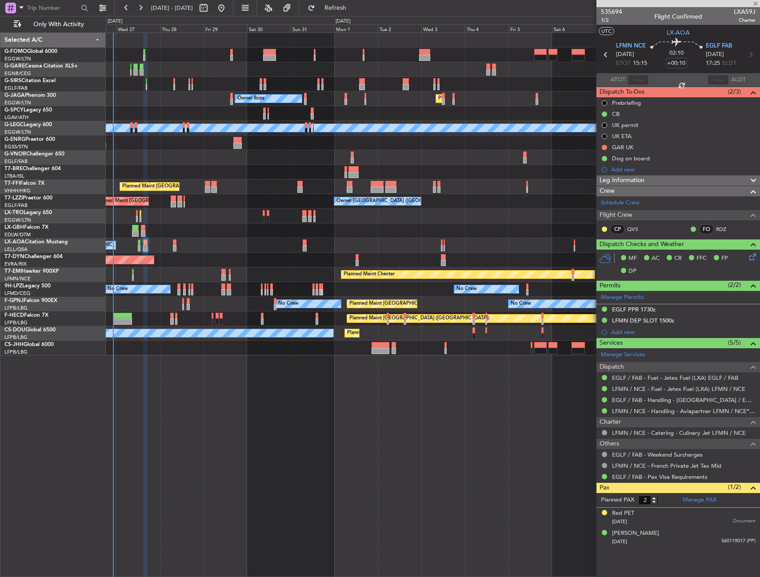
type input "0"
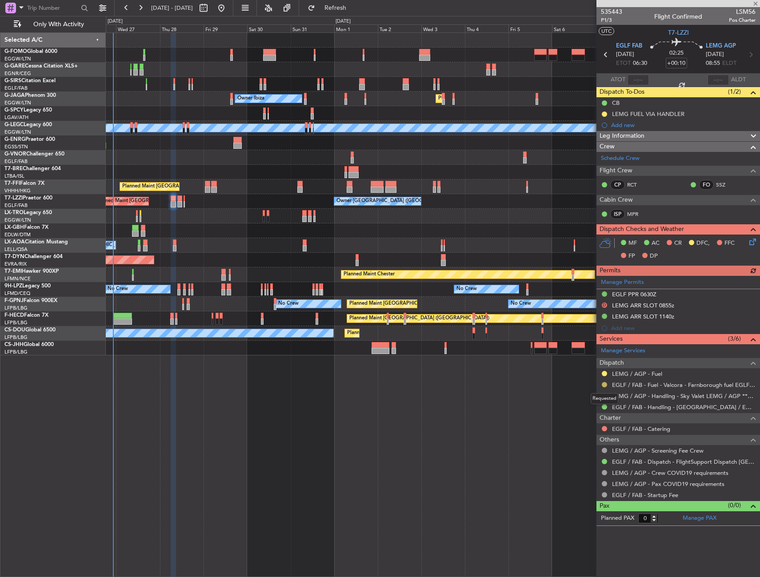
click at [603, 385] on button at bounding box center [604, 384] width 5 height 5
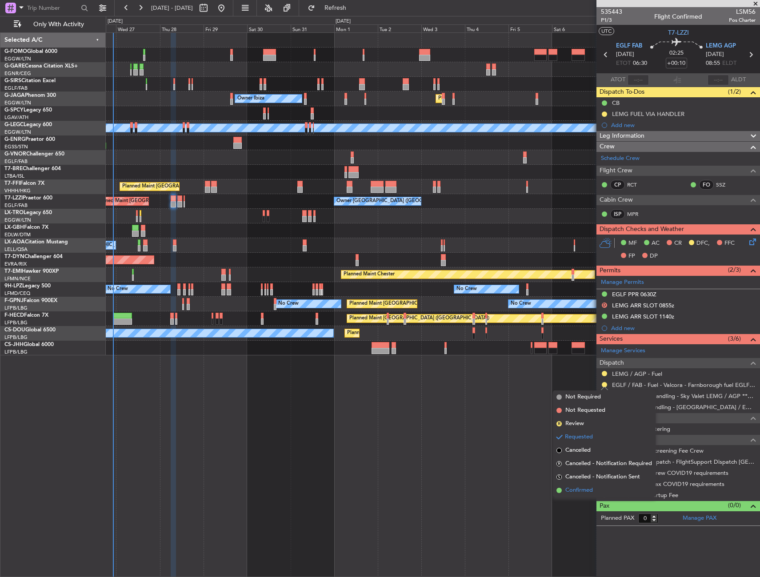
click at [573, 487] on span "Confirmed" at bounding box center [579, 490] width 28 height 9
